Goal: Task Accomplishment & Management: Manage account settings

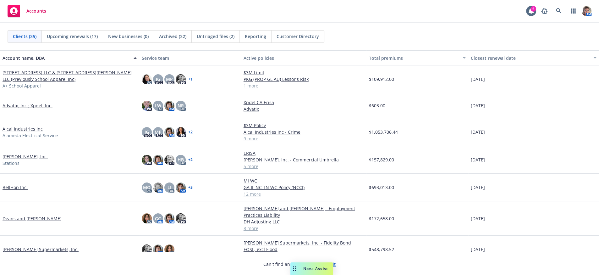
click at [8, 159] on link "Andrian, Inc." at bounding box center [25, 156] width 45 height 7
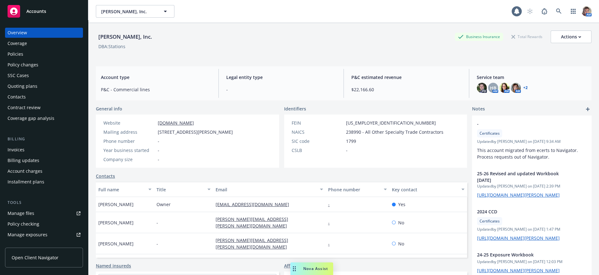
click at [23, 59] on div "Policies" at bounding box center [16, 54] width 16 height 10
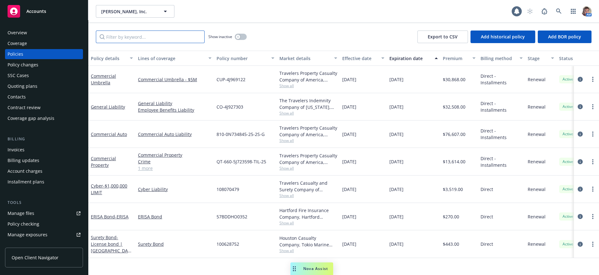
click at [142, 36] on input "Filter by keyword..." at bounding box center [150, 36] width 109 height 13
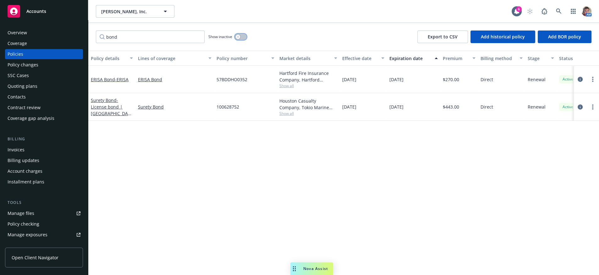
click at [239, 38] on icon "button" at bounding box center [238, 37] width 2 height 2
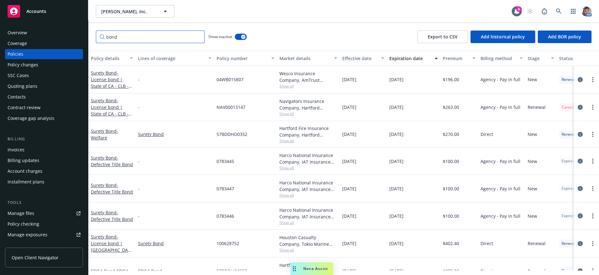
drag, startPoint x: 137, startPoint y: 37, endPoint x: 53, endPoint y: 53, distance: 85.4
click at [56, 52] on div "Accounts Overview Coverage Policies Policy changes SSC Cases Quoting plans Cont…" at bounding box center [299, 137] width 599 height 275
type input "bond"
click at [245, 38] on icon "button" at bounding box center [243, 37] width 3 height 2
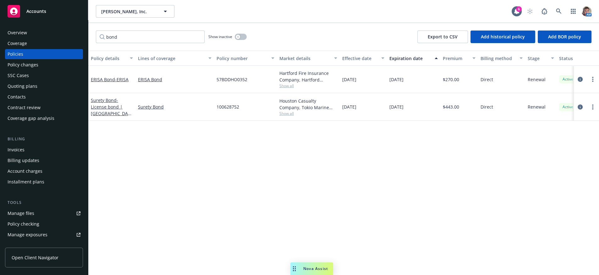
click at [15, 38] on div "Overview" at bounding box center [17, 33] width 19 height 10
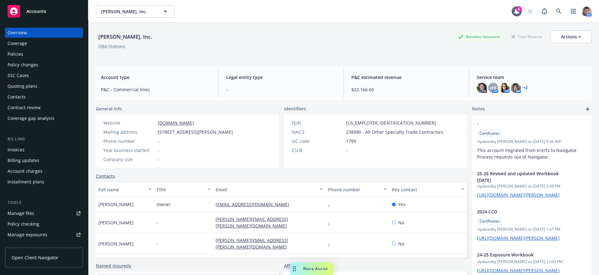
click at [524, 88] on div "PD HB AM AM AM + 2" at bounding box center [532, 88] width 110 height 10
click at [523, 87] on link "+ 2" at bounding box center [525, 88] width 4 height 4
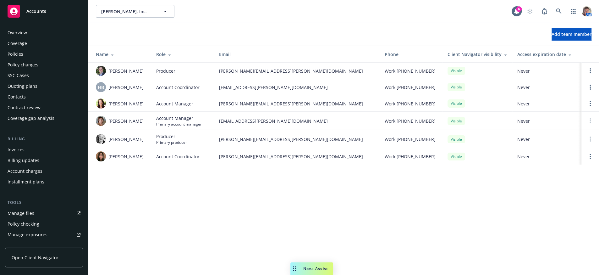
click at [36, 58] on div "Policies" at bounding box center [44, 54] width 73 height 10
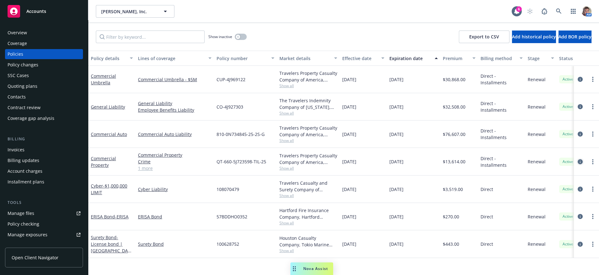
click at [578, 164] on icon "circleInformation" at bounding box center [580, 161] width 5 height 5
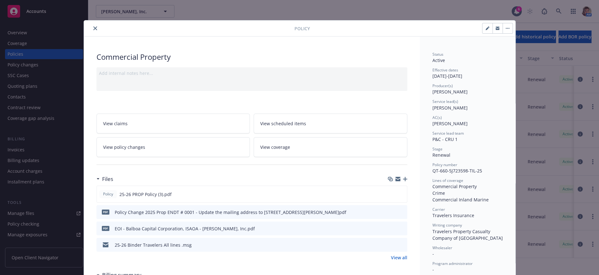
click at [278, 251] on div "25-26 Binder Travelers All lines .msg" at bounding box center [251, 245] width 311 height 14
click at [93, 28] on icon "close" at bounding box center [95, 28] width 4 height 4
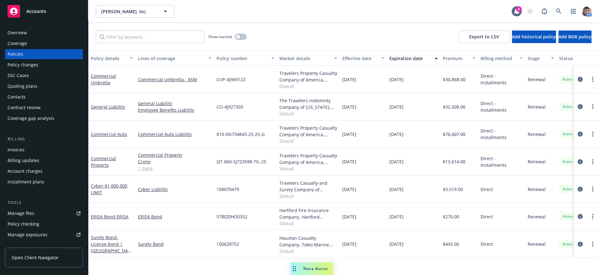
click at [38, 218] on link "Manage files" at bounding box center [44, 213] width 78 height 10
click at [533, 203] on div "Renewal" at bounding box center [540, 188] width 31 height 27
click at [578, 191] on icon "circleInformation" at bounding box center [580, 188] width 5 height 5
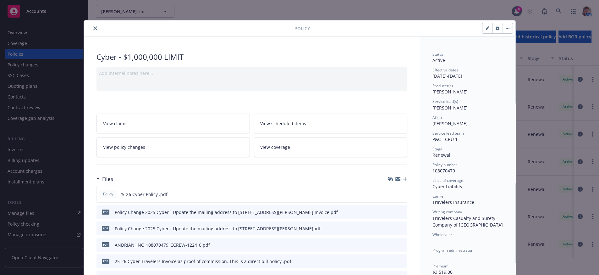
scroll to position [275, 0]
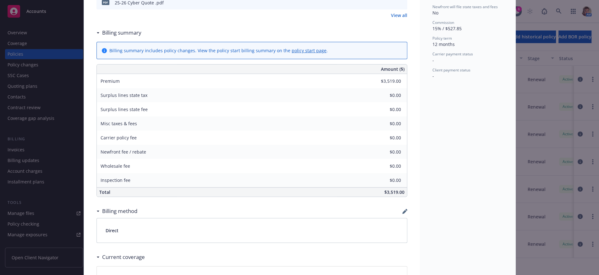
click at [400, 19] on link "View all" at bounding box center [399, 15] width 16 height 7
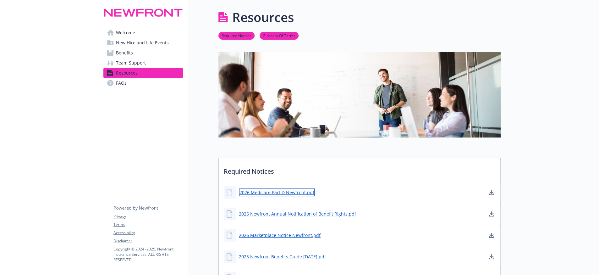
click at [304, 196] on link "2026 Medicare Part D Newfront.pdf" at bounding box center [277, 192] width 76 height 8
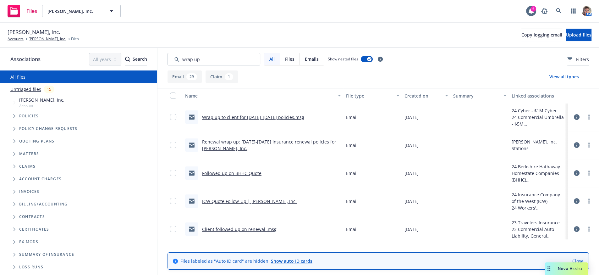
type input "wrap up"
click at [261, 120] on link "Wrap up to client for 2024-2025 policies.msg" at bounding box center [253, 117] width 102 height 6
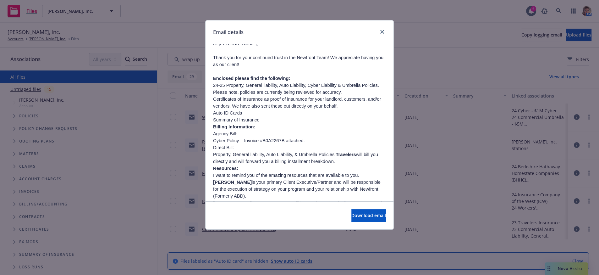
scroll to position [77, 0]
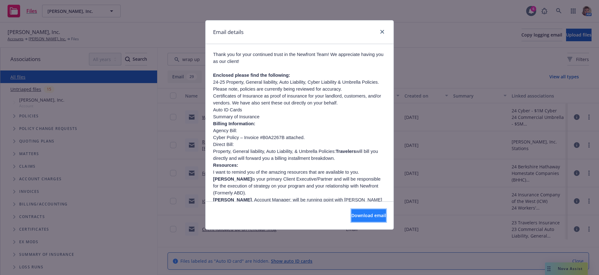
click at [375, 218] on button "Download email" at bounding box center [368, 215] width 35 height 13
click at [380, 33] on icon "close" at bounding box center [382, 32] width 4 height 4
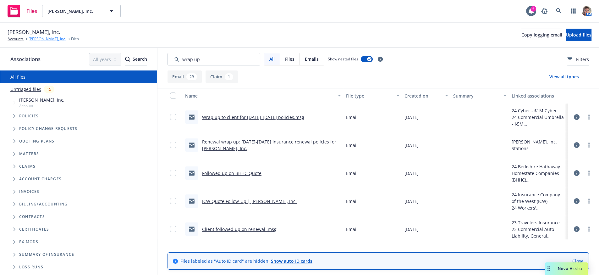
click at [39, 42] on link "Andrian, Inc." at bounding box center [47, 39] width 37 height 6
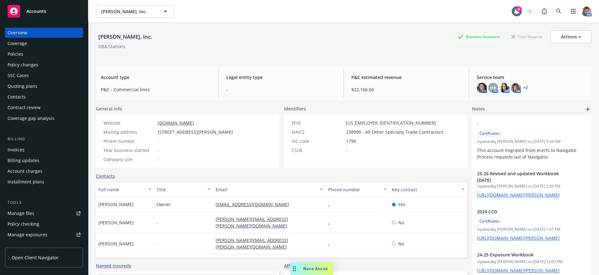
click at [23, 59] on div "Policies" at bounding box center [16, 54] width 16 height 10
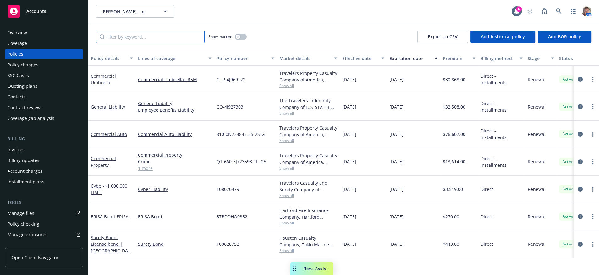
click at [137, 37] on input "Filter by keyword..." at bounding box center [150, 36] width 109 height 13
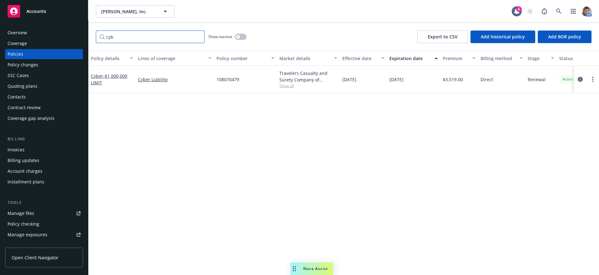
type input "cyb"
click at [580, 82] on icon "circleInformation" at bounding box center [580, 79] width 5 height 5
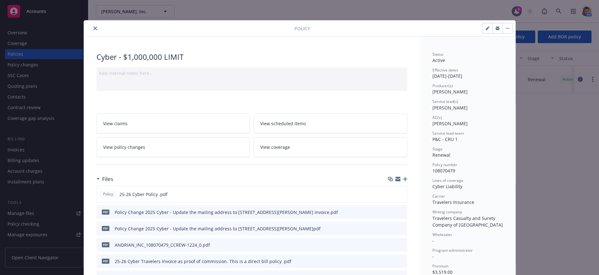
scroll to position [275, 0]
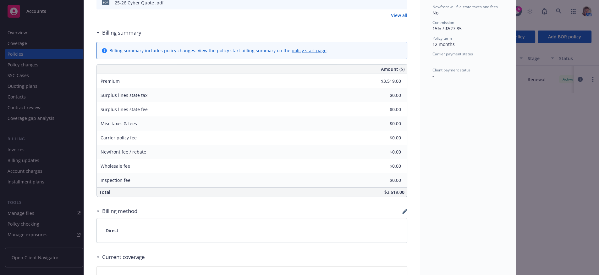
click at [403, 19] on link "View all" at bounding box center [399, 15] width 16 height 7
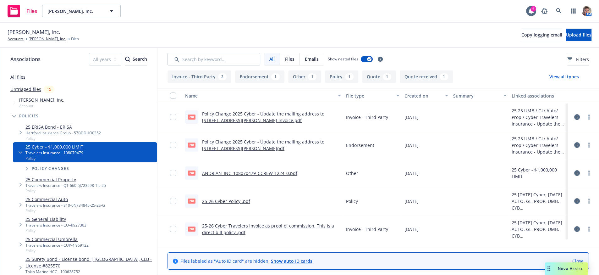
scroll to position [67, 0]
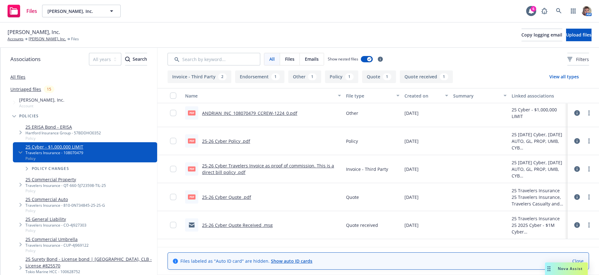
click at [288, 168] on link "25-26 Cyber Travelers Invoice as proof of commission. This is a direct bill pol…" at bounding box center [268, 168] width 132 height 13
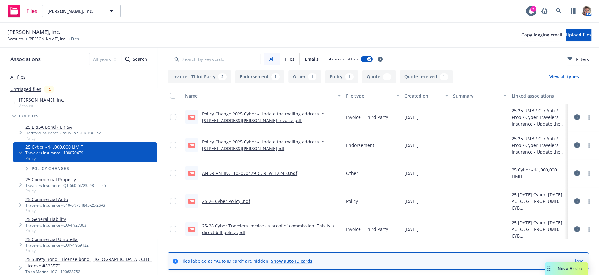
click at [275, 123] on link "Policy Change 2025 Cyber - Update the mailing address to [STREET_ADDRESS][PERSO…" at bounding box center [263, 117] width 122 height 13
click at [38, 41] on link "[PERSON_NAME], Inc." at bounding box center [47, 39] width 37 height 6
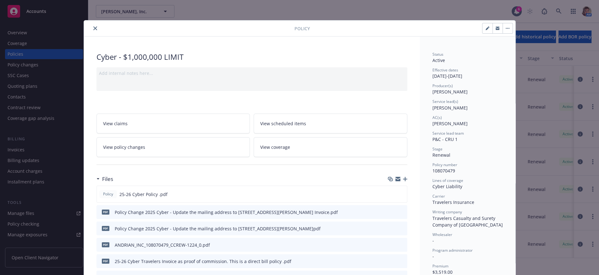
click at [33, 91] on div "Policy Cyber - $1,000,000 LIMIT Add internal notes here... View claims View sch…" at bounding box center [299, 137] width 599 height 275
click at [34, 96] on div "Policy Cyber - $1,000,000 LIMIT Add internal notes here... View claims View sch…" at bounding box center [299, 137] width 599 height 275
click at [29, 96] on div "Policy Cyber - $1,000,000 LIMIT Add internal notes here... View claims View sch…" at bounding box center [299, 137] width 599 height 275
click at [92, 26] on button "close" at bounding box center [95, 29] width 8 height 8
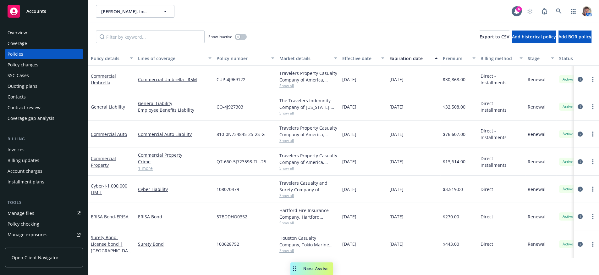
click at [24, 91] on div "Quoting plans" at bounding box center [23, 86] width 30 height 10
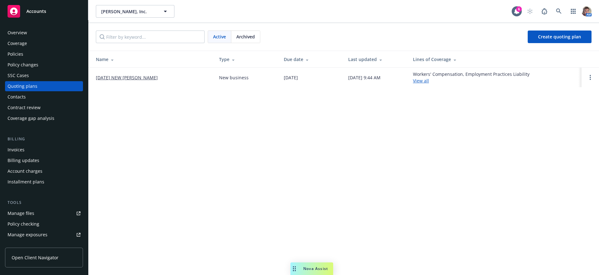
click at [544, 199] on div "Andrian, Inc. Andrian, Inc. 6 AM Active Archived Create quoting plan Name Type …" at bounding box center [343, 137] width 511 height 275
click at [32, 54] on div "Policies" at bounding box center [44, 54] width 73 height 10
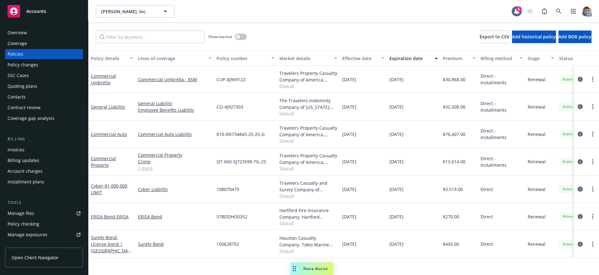
click at [578, 191] on icon "circleInformation" at bounding box center [580, 188] width 5 height 5
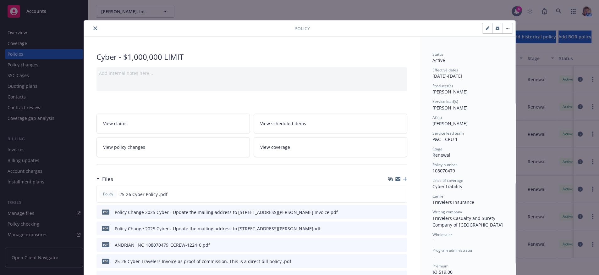
scroll to position [19, 0]
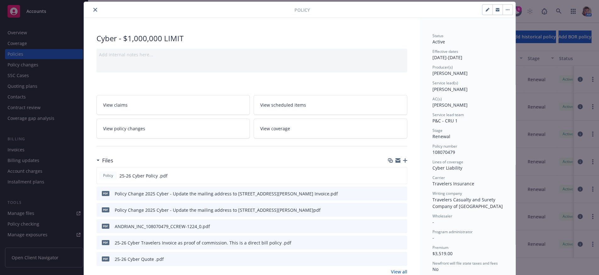
click at [484, 9] on button "button" at bounding box center [487, 10] width 10 height 10
select select "RENEWAL"
select select "12"
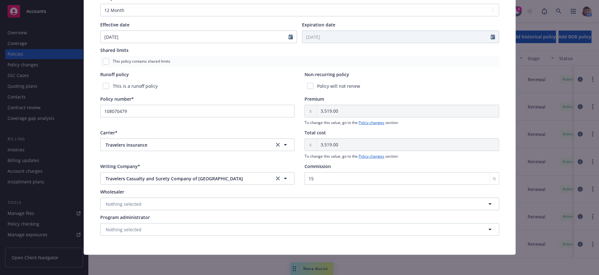
scroll to position [0, 0]
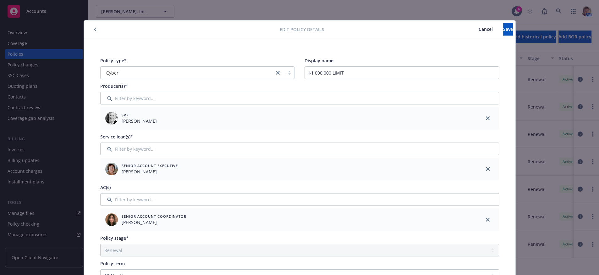
click at [468, 34] on button "Cancel" at bounding box center [485, 29] width 35 height 13
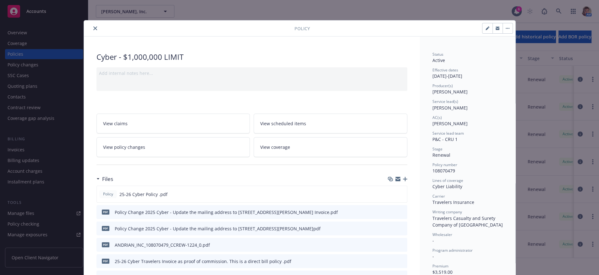
click at [506, 29] on icon "button" at bounding box center [508, 28] width 4 height 1
click at [167, 157] on link "View policy changes" at bounding box center [173, 147] width 154 height 20
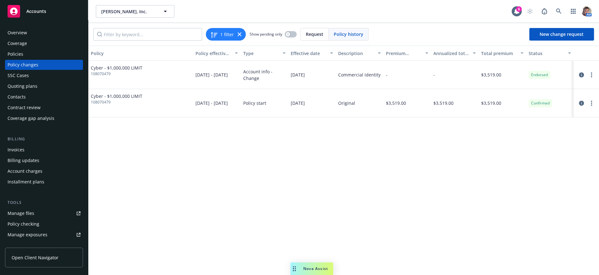
click at [418, 78] on div "-" at bounding box center [406, 75] width 47 height 28
click at [592, 104] on circle "more" at bounding box center [591, 102] width 1 height 1
click at [517, 164] on link "Edit billing info" at bounding box center [541, 158] width 108 height 13
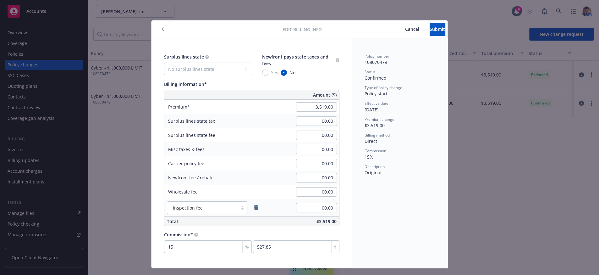
click at [405, 30] on span "Cancel" at bounding box center [412, 29] width 14 height 6
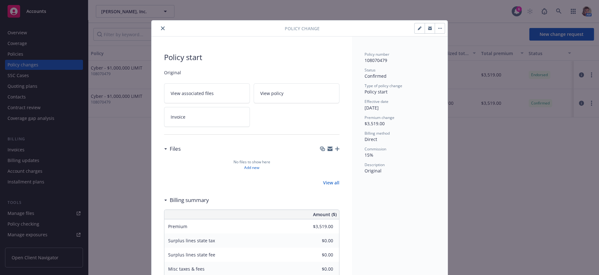
click at [418, 29] on icon "button" at bounding box center [419, 28] width 3 height 3
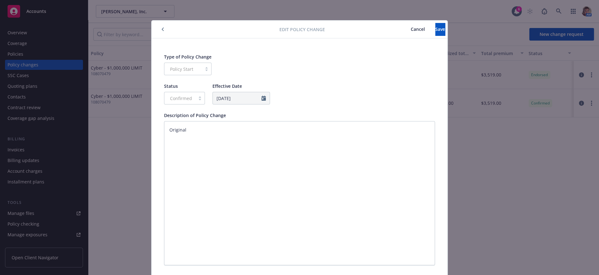
click at [411, 31] on span "Cancel" at bounding box center [418, 29] width 14 height 6
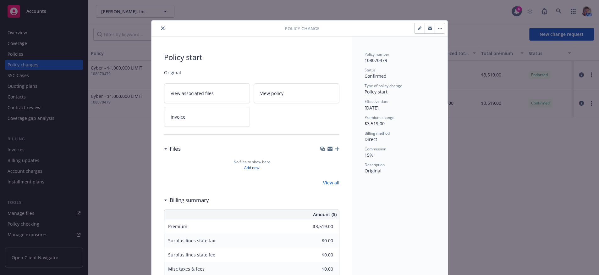
click at [162, 32] on button "close" at bounding box center [163, 29] width 8 height 8
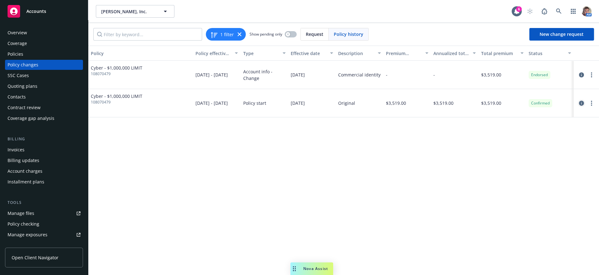
click at [582, 106] on icon "circleInformation" at bounding box center [581, 103] width 5 height 5
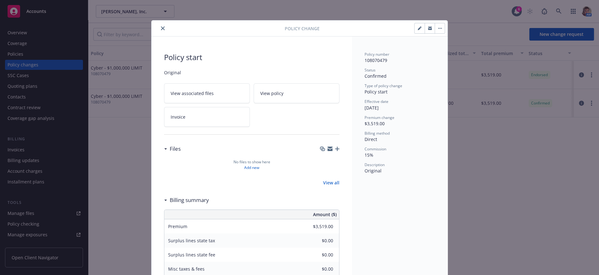
click at [435, 27] on button "button" at bounding box center [440, 28] width 10 height 10
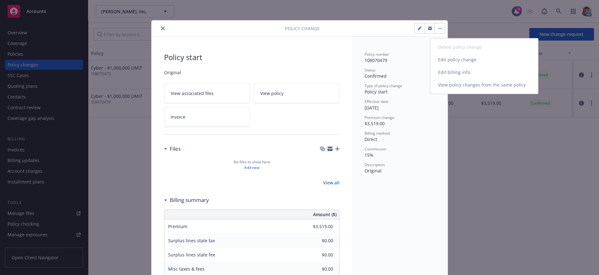
click at [450, 77] on link "Edit billing info" at bounding box center [484, 72] width 108 height 13
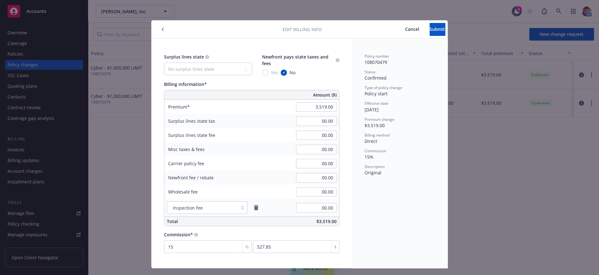
click at [162, 29] on icon "button" at bounding box center [163, 29] width 3 height 4
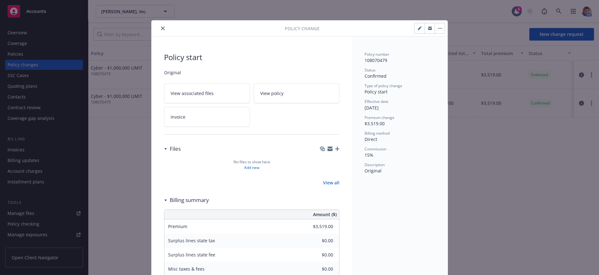
click at [162, 30] on icon "close" at bounding box center [163, 28] width 4 height 4
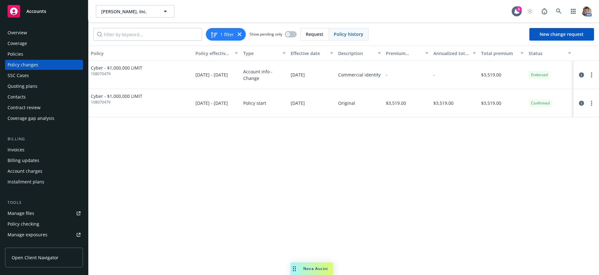
click at [14, 59] on div "Policies" at bounding box center [16, 54] width 16 height 10
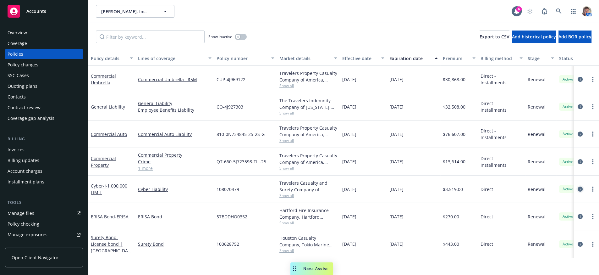
click at [578, 191] on icon "circleInformation" at bounding box center [580, 188] width 5 height 5
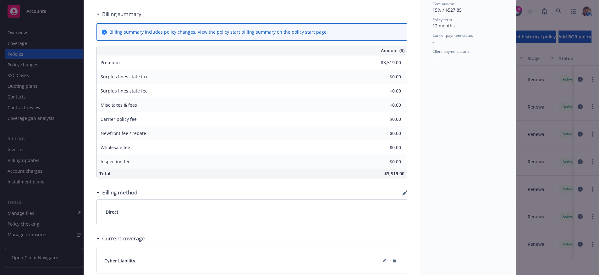
scroll to position [445, 0]
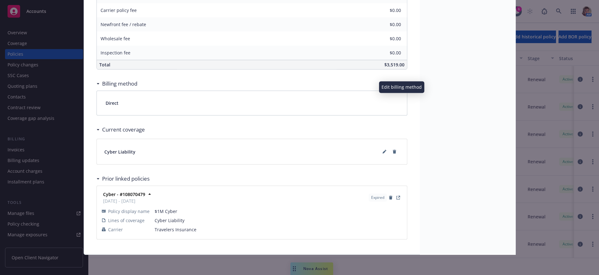
click at [402, 82] on icon "button" at bounding box center [404, 84] width 4 height 4
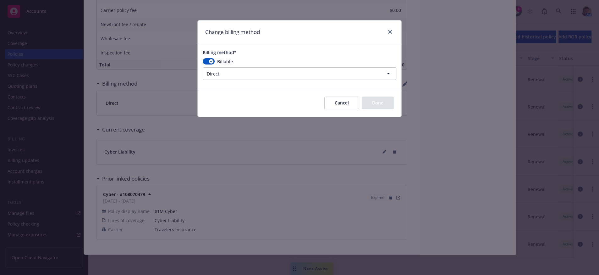
click at [261, 79] on html "Accounts Overview Coverage Policies Policy changes SSC Cases Quoting plans Cont…" at bounding box center [299, 137] width 599 height 275
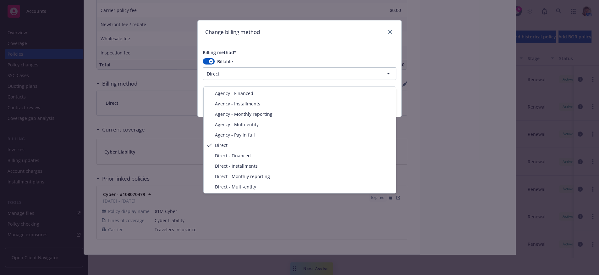
select select "AGENCY_PAY_IN_FULL"
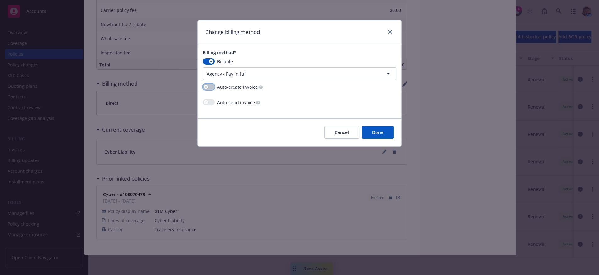
click at [206, 88] on icon "button" at bounding box center [206, 87] width 2 height 2
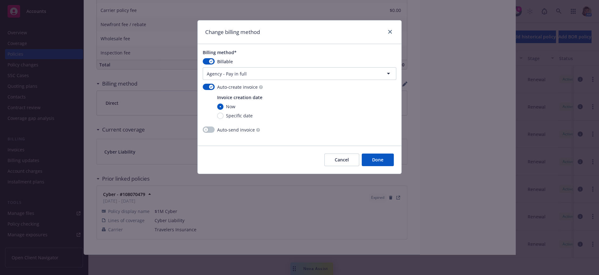
click at [374, 166] on button "Done" at bounding box center [378, 159] width 32 height 13
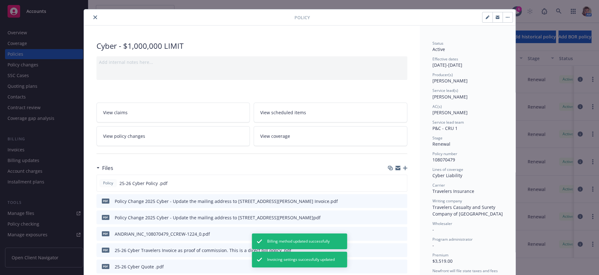
scroll to position [0, 0]
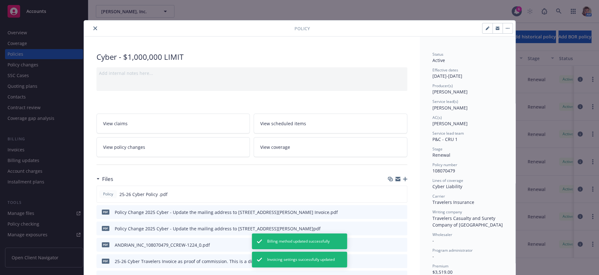
click at [94, 29] on icon "close" at bounding box center [95, 28] width 4 height 4
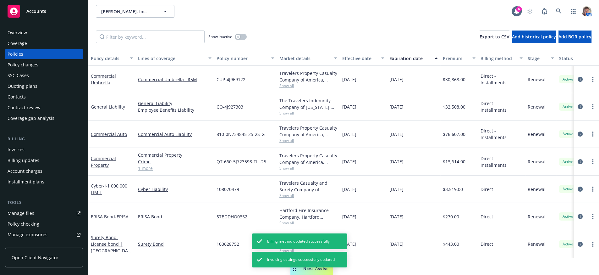
click at [22, 155] on div "Invoices" at bounding box center [16, 150] width 17 height 10
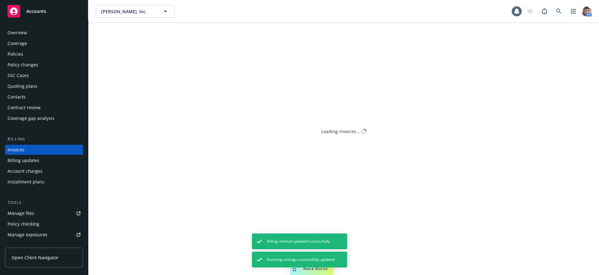
scroll to position [19, 0]
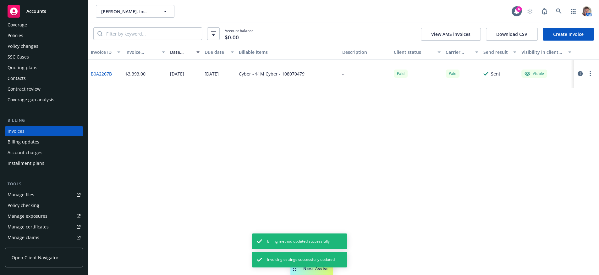
click at [198, 109] on div "Invoice ID Invoice amount Date issued Due date Billable items Description Clien…" at bounding box center [343, 160] width 511 height 230
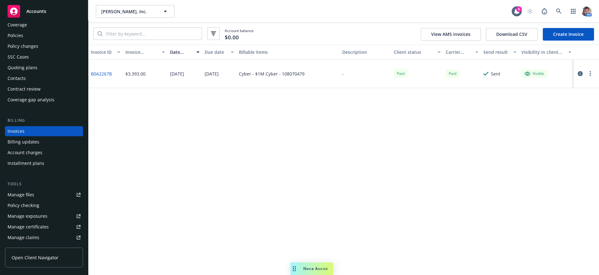
click at [158, 121] on div "Invoice ID Invoice amount Date issued Due date Billable items Description Clien…" at bounding box center [343, 160] width 511 height 230
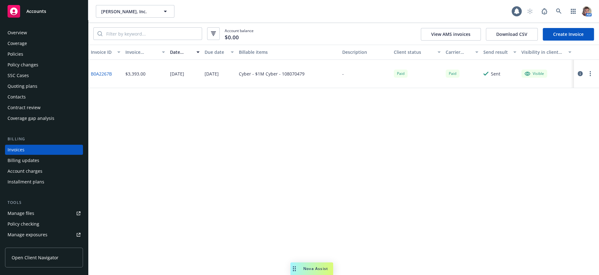
scroll to position [19, 0]
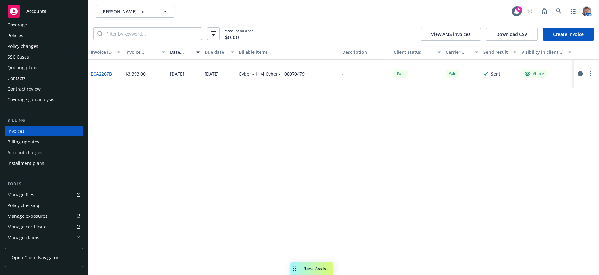
click at [564, 41] on link "Create Invoice" at bounding box center [568, 34] width 51 height 13
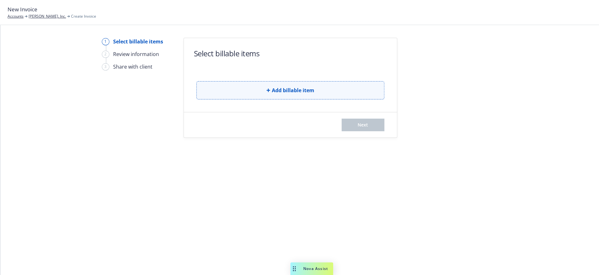
click at [298, 94] on span "Add billable item" at bounding box center [293, 90] width 42 height 8
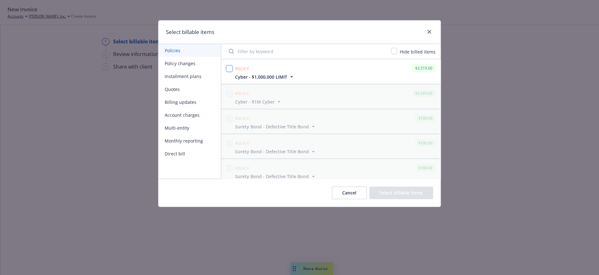
click at [230, 72] on input "checkbox" at bounding box center [229, 68] width 6 height 6
checkbox input "true"
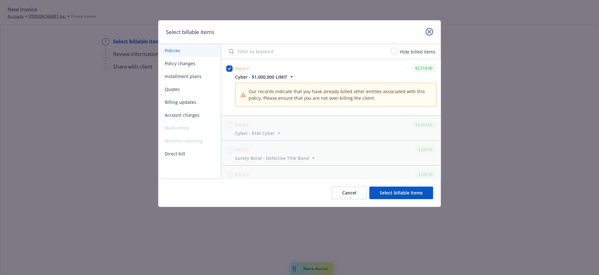
click at [429, 35] on link "close" at bounding box center [430, 32] width 8 height 8
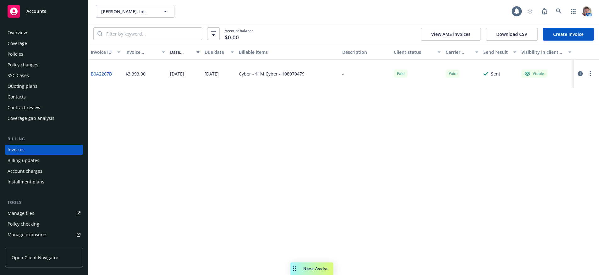
scroll to position [19, 0]
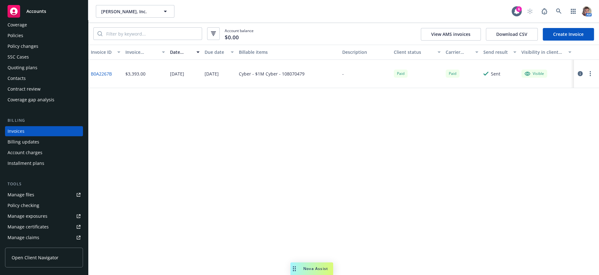
click at [48, 136] on div "Invoices" at bounding box center [44, 131] width 73 height 10
click at [48, 147] on div "Billing updates" at bounding box center [44, 142] width 73 height 10
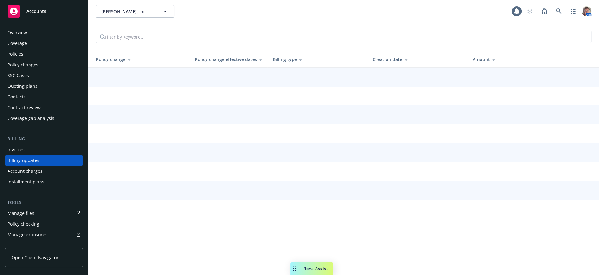
scroll to position [31, 0]
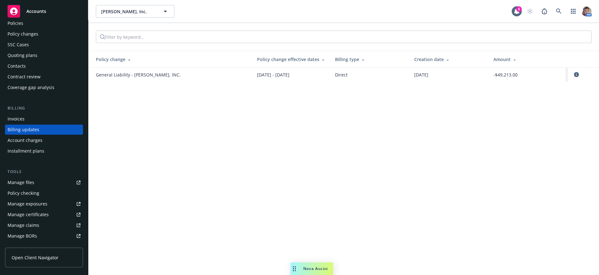
click at [179, 145] on div "[PERSON_NAME], Inc. [PERSON_NAME], Inc. 6 AM Policy change Policy change effect…" at bounding box center [343, 137] width 511 height 275
click at [52, 145] on div "Account charges" at bounding box center [44, 140] width 73 height 10
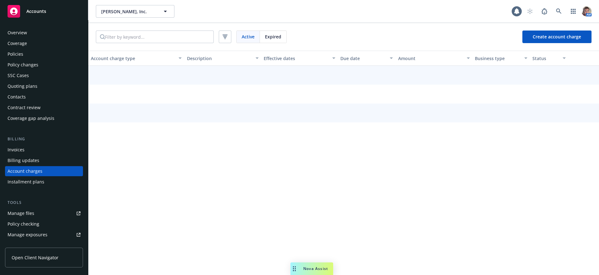
scroll to position [42, 0]
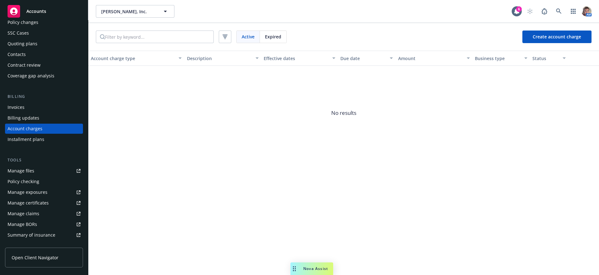
click at [31, 112] on div "Invoices" at bounding box center [44, 107] width 73 height 10
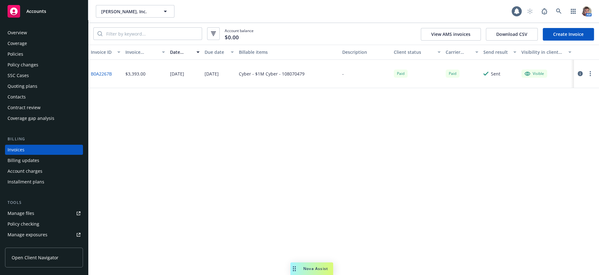
scroll to position [19, 0]
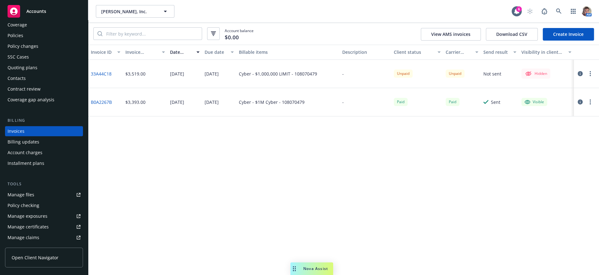
click at [593, 77] on button "button" at bounding box center [590, 74] width 8 height 8
click at [558, 137] on link "Make it visible in client dash" at bounding box center [556, 130] width 80 height 13
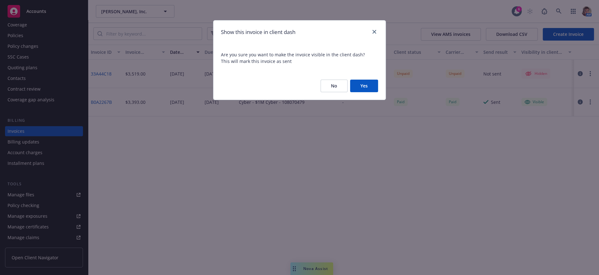
click at [373, 91] on button "Yes" at bounding box center [364, 86] width 28 height 13
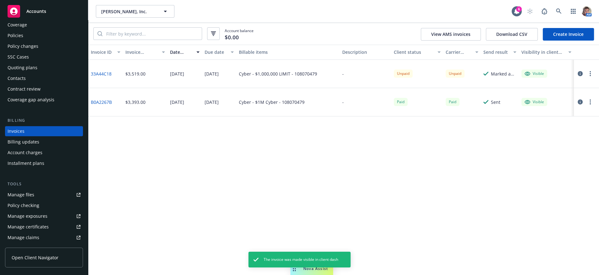
click at [105, 77] on link "33A44C18" at bounding box center [101, 73] width 21 height 7
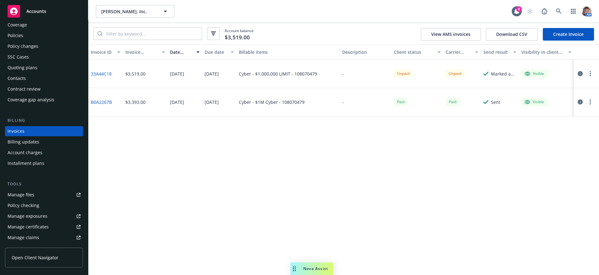
click at [580, 76] on icon "button" at bounding box center [580, 73] width 5 height 5
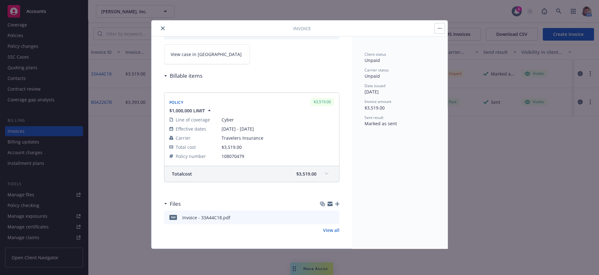
scroll to position [63, 0]
click at [321, 215] on icon "download file" at bounding box center [323, 216] width 5 height 5
click at [335, 201] on icon "button" at bounding box center [337, 203] width 4 height 4
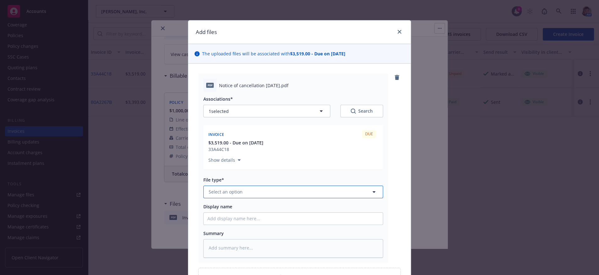
click at [264, 198] on button "Select an option" at bounding box center [293, 191] width 180 height 13
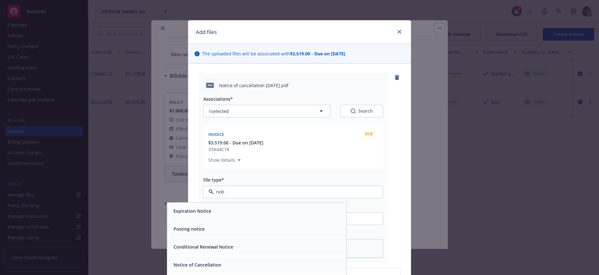
type input "notic"
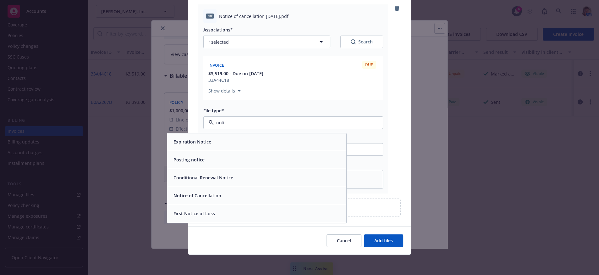
scroll to position [92, 0]
click at [250, 191] on div "Notice of Cancellation" at bounding box center [256, 195] width 179 height 17
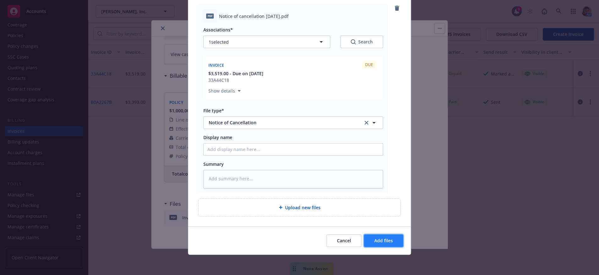
click at [392, 244] on button "Add files" at bounding box center [383, 240] width 39 height 13
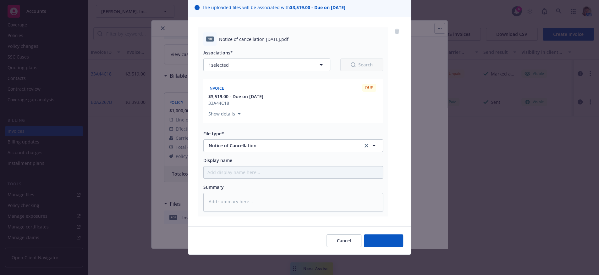
type textarea "x"
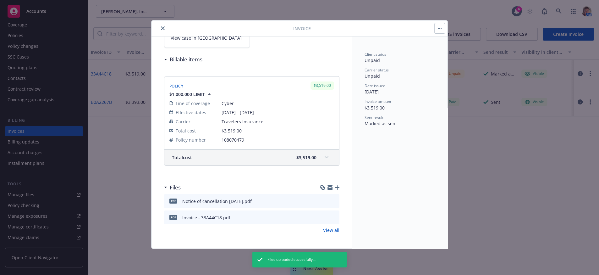
click at [163, 29] on icon "close" at bounding box center [163, 28] width 4 height 4
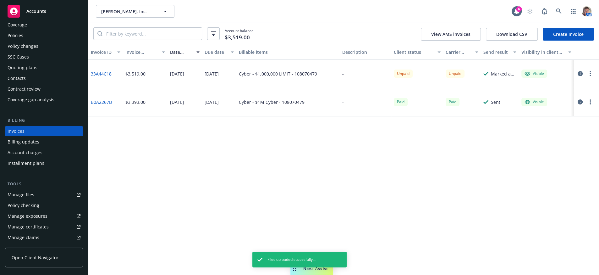
click at [19, 41] on div "Policies" at bounding box center [16, 35] width 16 height 10
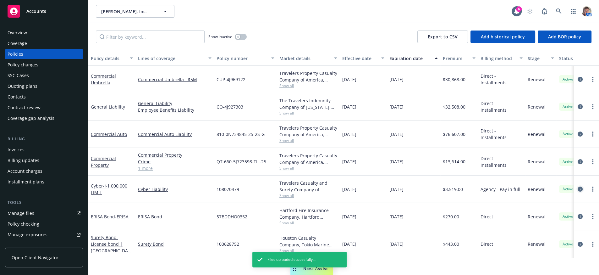
click at [578, 191] on icon "circleInformation" at bounding box center [580, 188] width 5 height 5
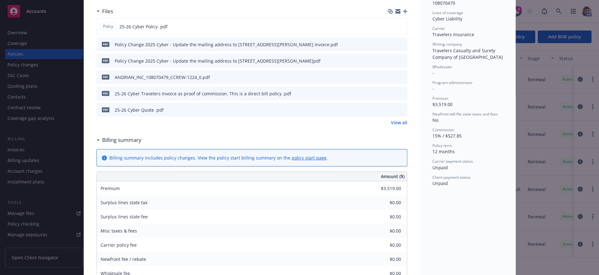
scroll to position [167, 0]
click at [393, 127] on link "View all" at bounding box center [399, 123] width 16 height 7
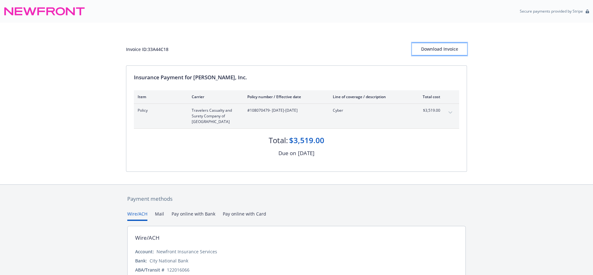
click at [446, 55] on div "Download Invoice" at bounding box center [439, 49] width 55 height 12
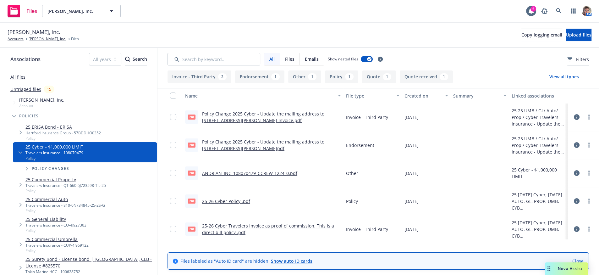
click at [255, 176] on link "ANDRIAN_INC_108070479_CCREW-1224_0.pdf" at bounding box center [249, 173] width 95 height 6
click at [246, 235] on link "25-26 Cyber Travelers Invoice as proof of commission. This is a direct bill pol…" at bounding box center [268, 229] width 132 height 13
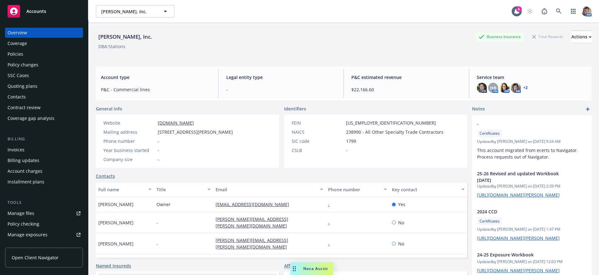
click at [25, 155] on div "Invoices" at bounding box center [44, 150] width 73 height 10
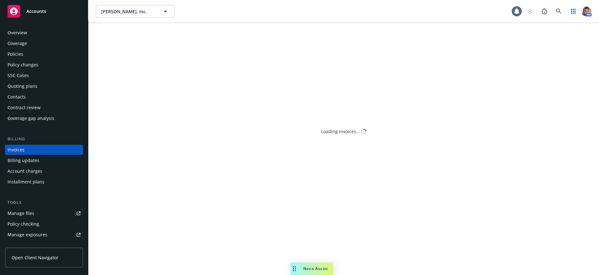
scroll to position [19, 0]
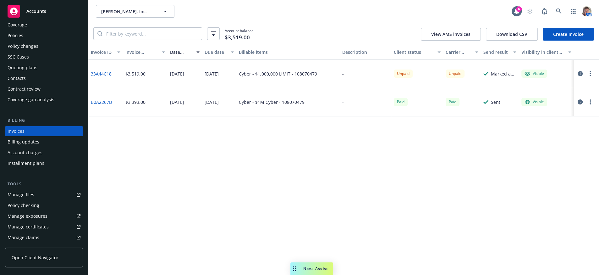
click at [582, 76] on icon "button" at bounding box center [580, 73] width 5 height 5
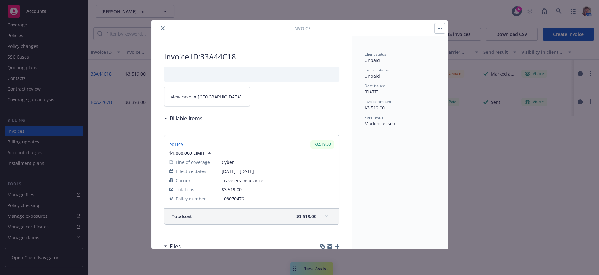
scroll to position [81, 0]
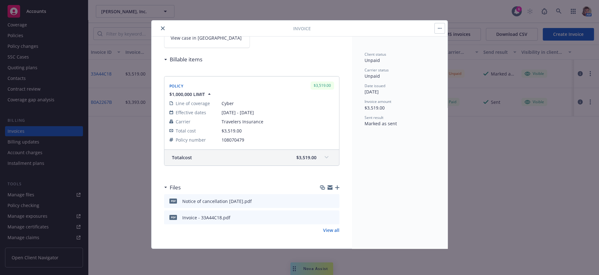
click at [335, 185] on icon "button" at bounding box center [337, 187] width 4 height 4
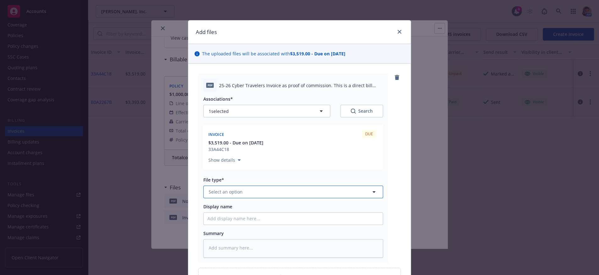
click at [282, 198] on button "Select an option" at bounding box center [293, 191] width 180 height 13
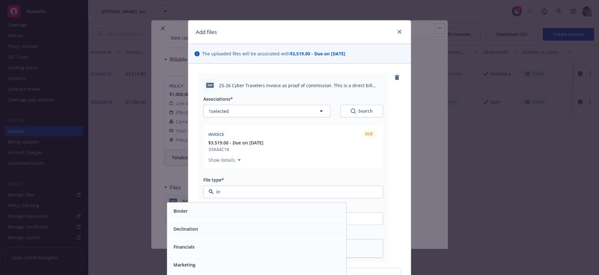
type input "inv"
click at [288, 233] on div "Invoice - Third Party" at bounding box center [257, 228] width 172 height 9
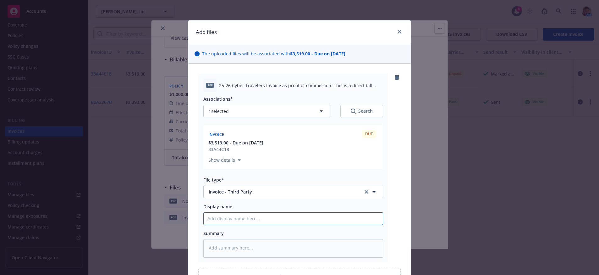
click at [288, 224] on input "Display name" at bounding box center [293, 218] width 179 height 12
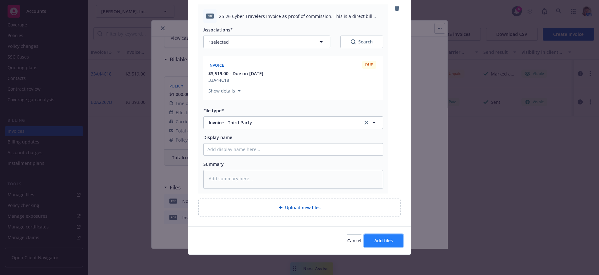
click at [379, 238] on span "Add files" at bounding box center [383, 240] width 19 height 6
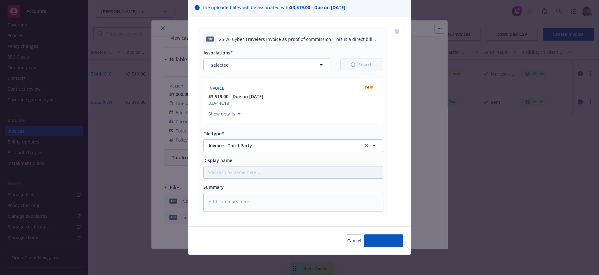
type textarea "x"
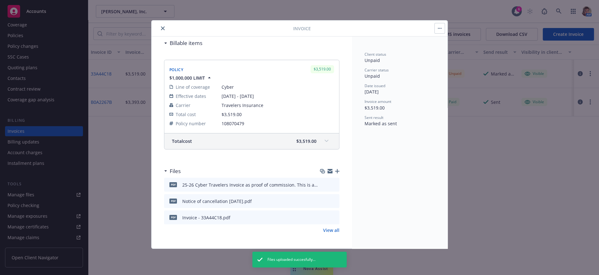
click at [436, 28] on button "button" at bounding box center [440, 28] width 10 height 10
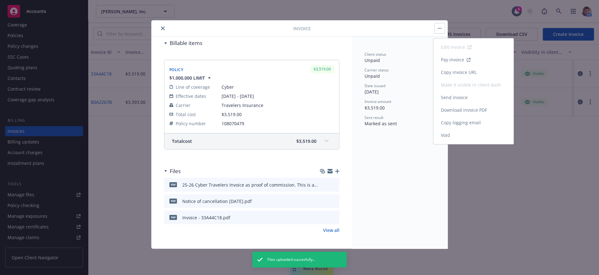
click at [454, 129] on link "Copy logging email" at bounding box center [473, 122] width 80 height 13
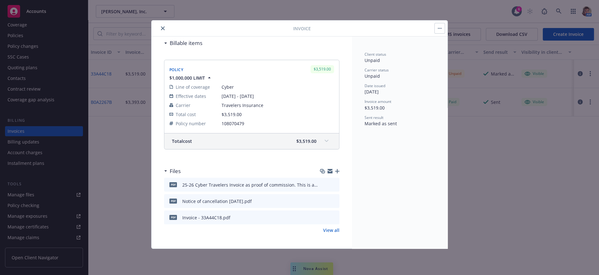
click at [163, 30] on icon "close" at bounding box center [163, 28] width 4 height 4
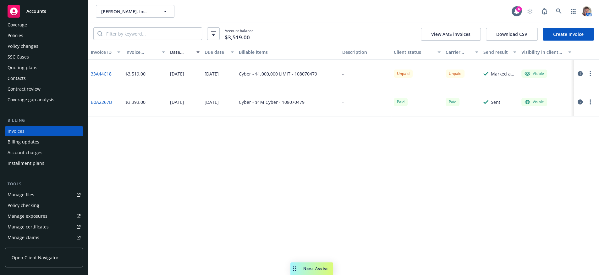
click at [100, 77] on link "33A44C18" at bounding box center [101, 73] width 21 height 7
click at [581, 76] on icon "button" at bounding box center [580, 73] width 5 height 5
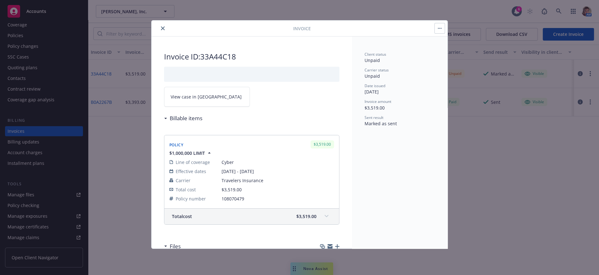
click at [212, 107] on link "View case in SSC" at bounding box center [207, 97] width 86 height 20
